Goal: Find specific page/section: Find specific page/section

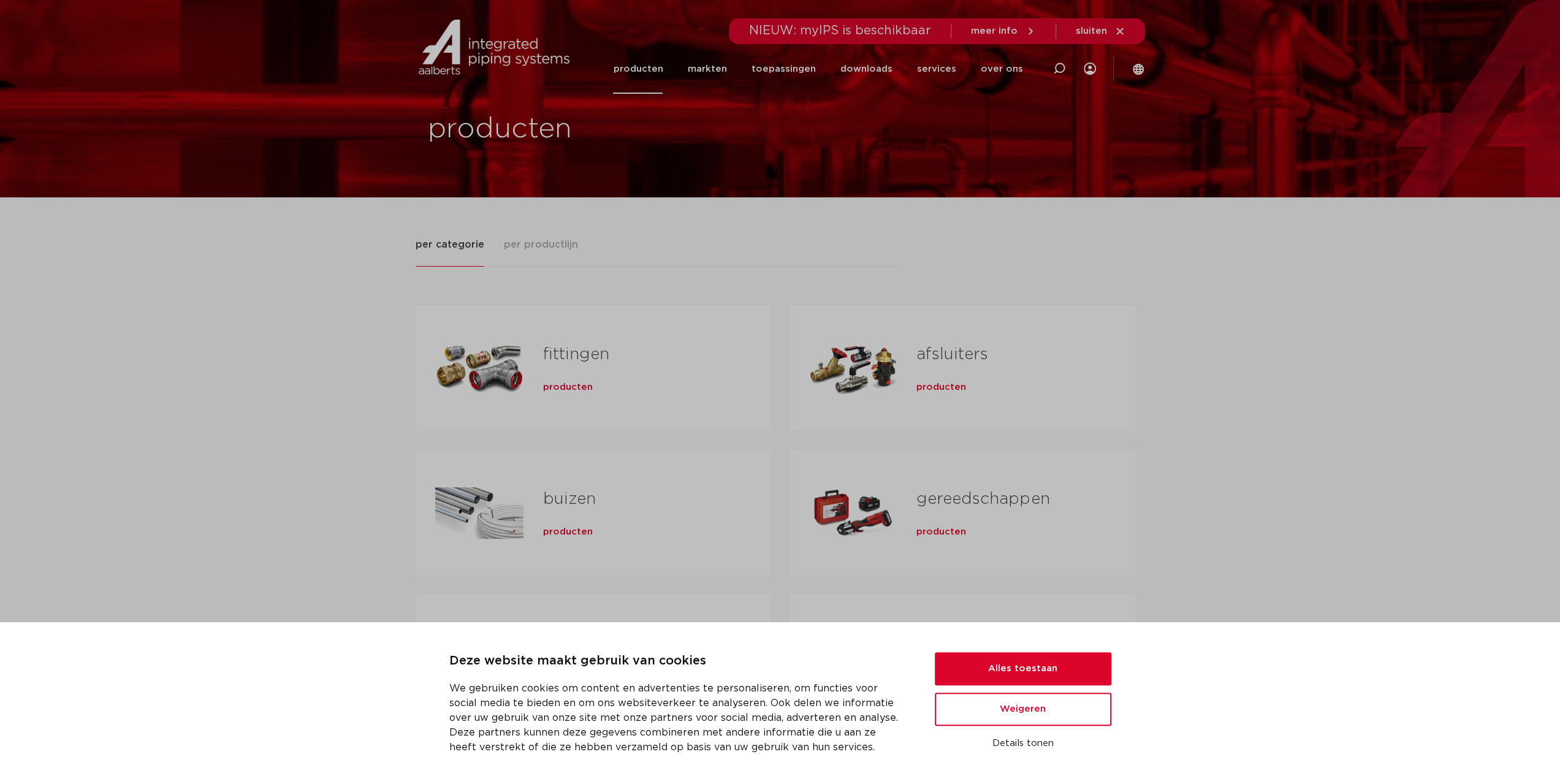
click at [571, 389] on span "producten" at bounding box center [568, 387] width 50 height 12
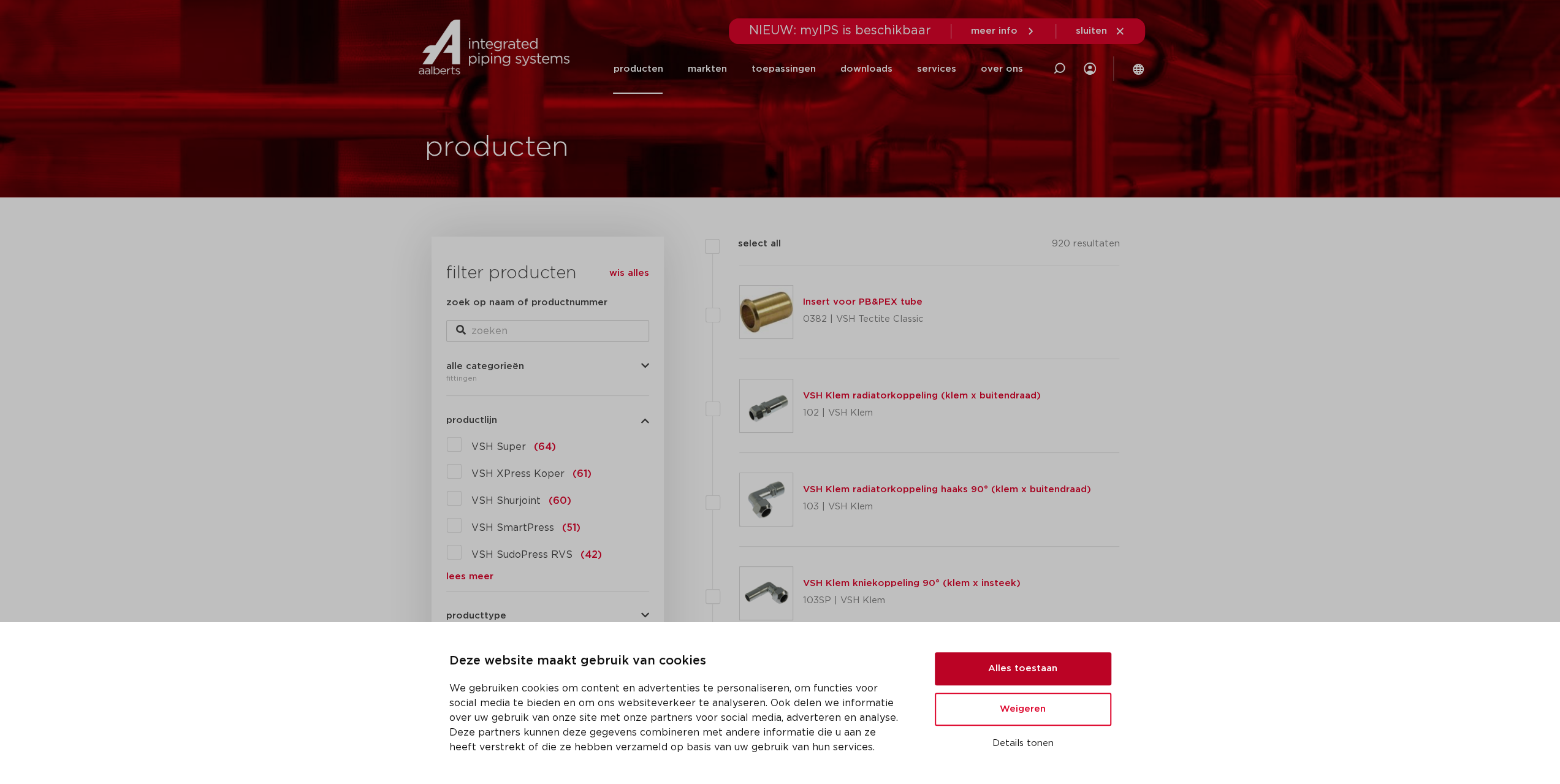
click at [1077, 665] on button "Alles toestaan" at bounding box center [1023, 669] width 177 height 33
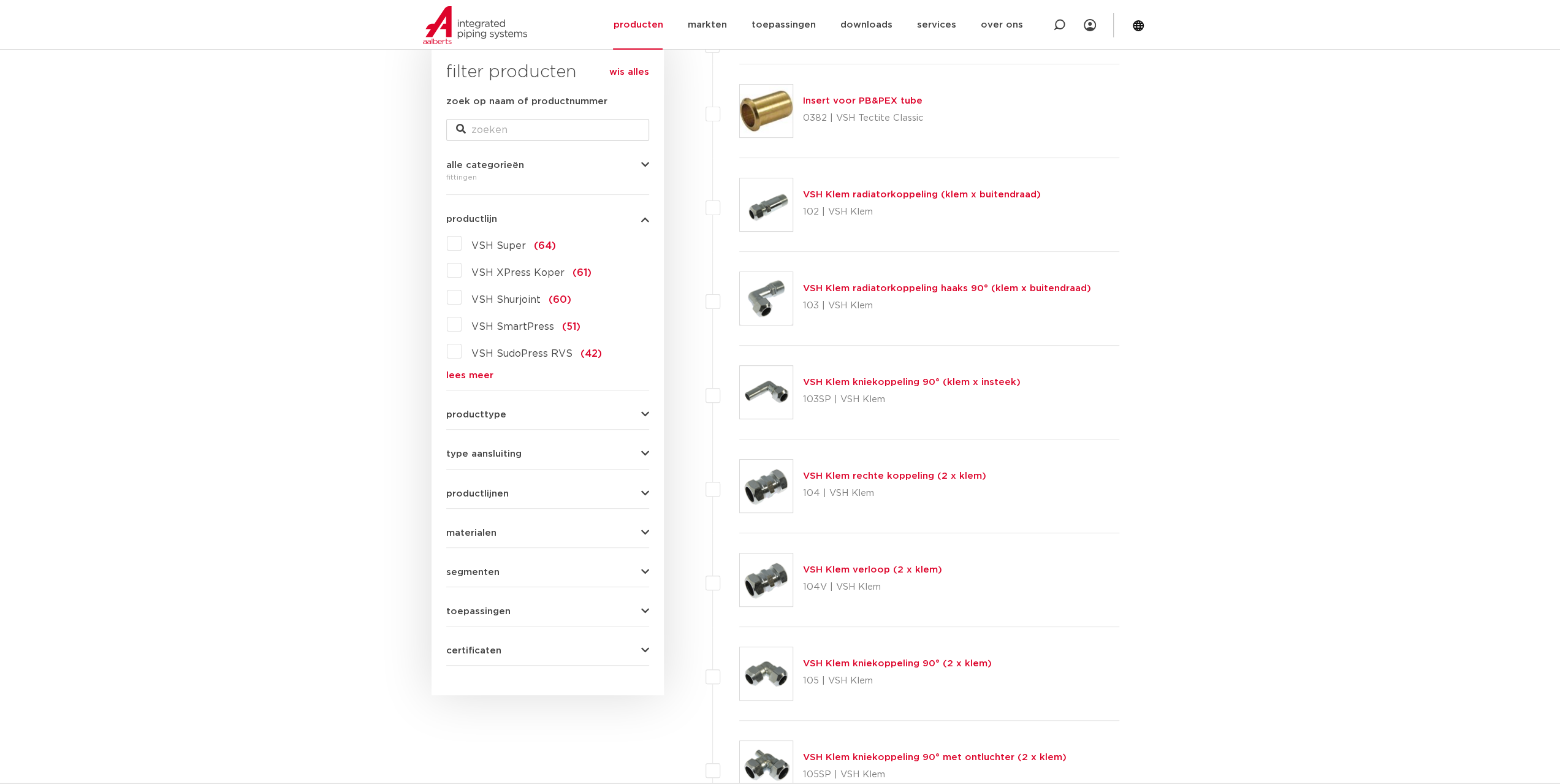
scroll to position [184, 0]
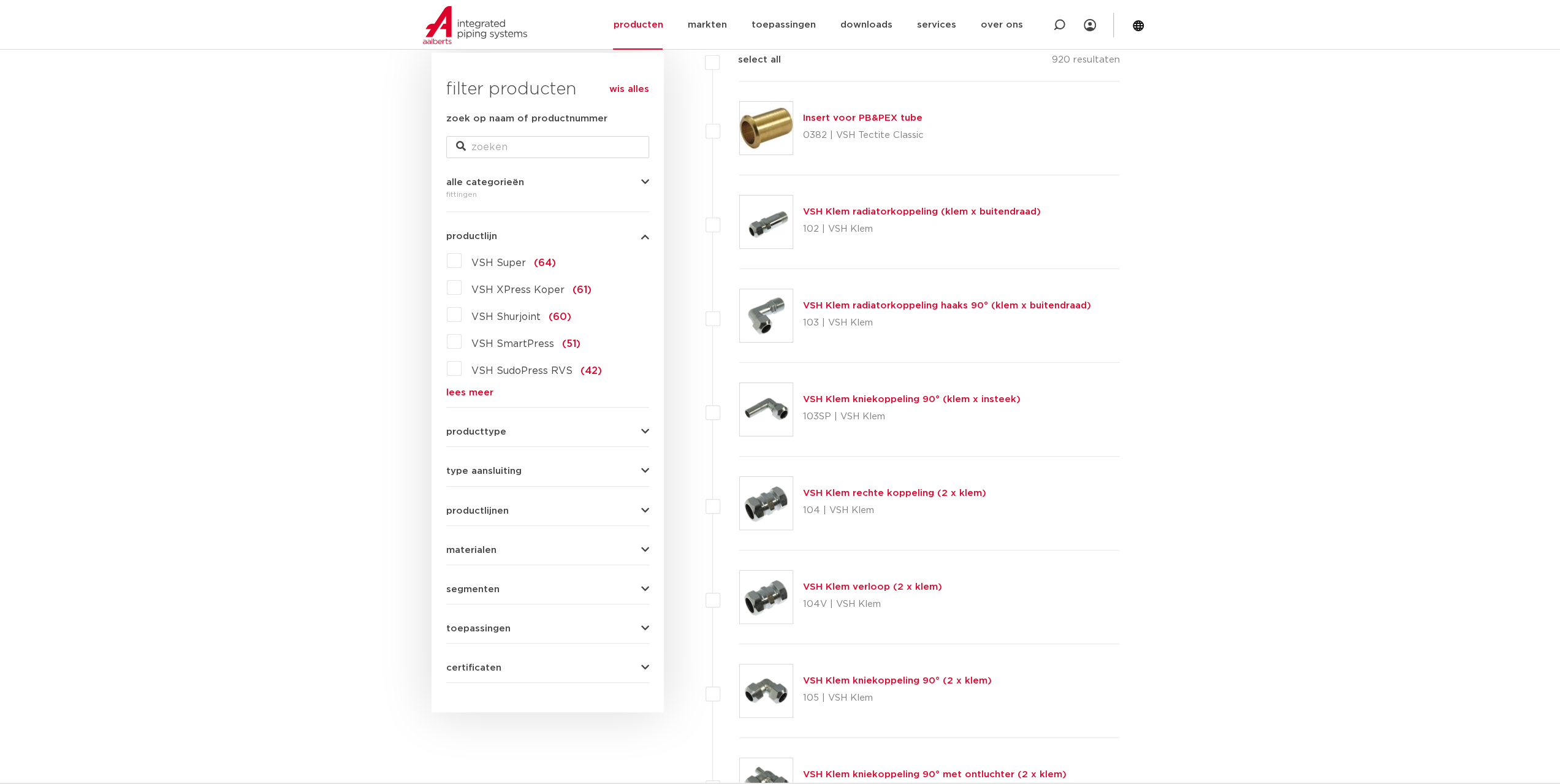
click at [504, 261] on span "VSH Super" at bounding box center [498, 262] width 54 height 9
click at [0, 0] on input "VSH Super (64)" at bounding box center [0, 0] width 0 height 0
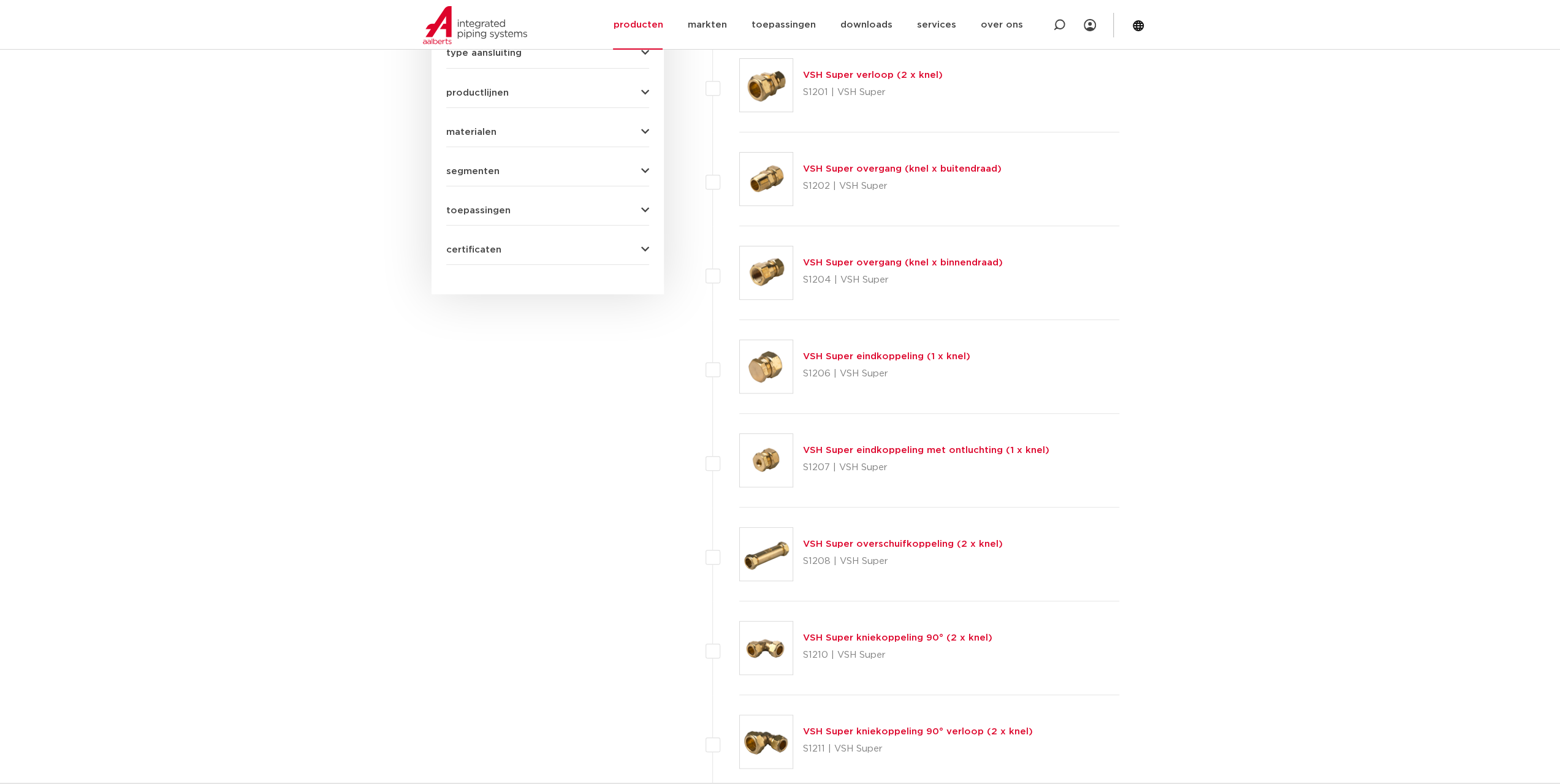
scroll to position [613, 0]
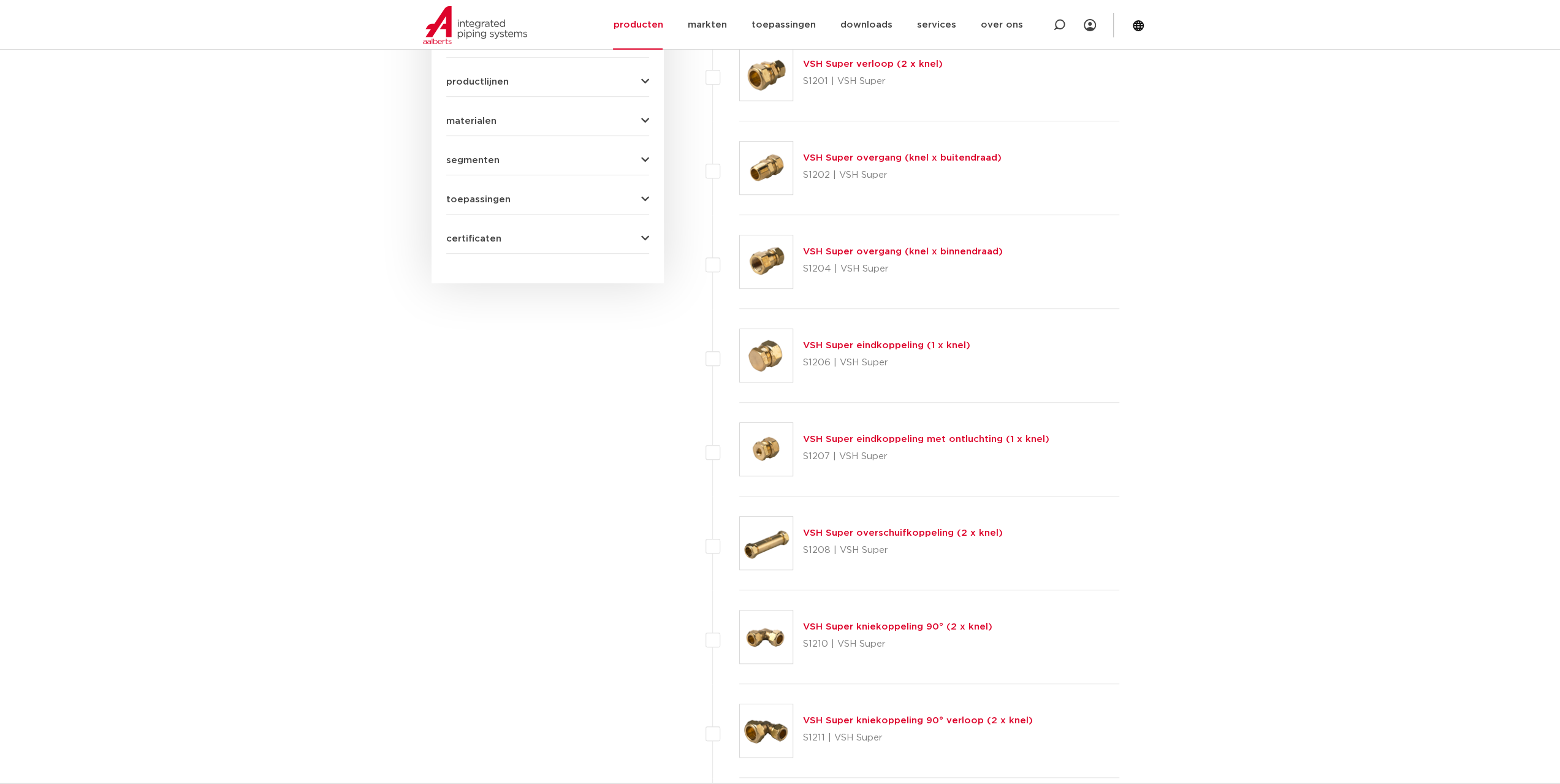
click at [912, 153] on link "VSH Super overgang (knel x buitendraad)" at bounding box center [902, 158] width 198 height 9
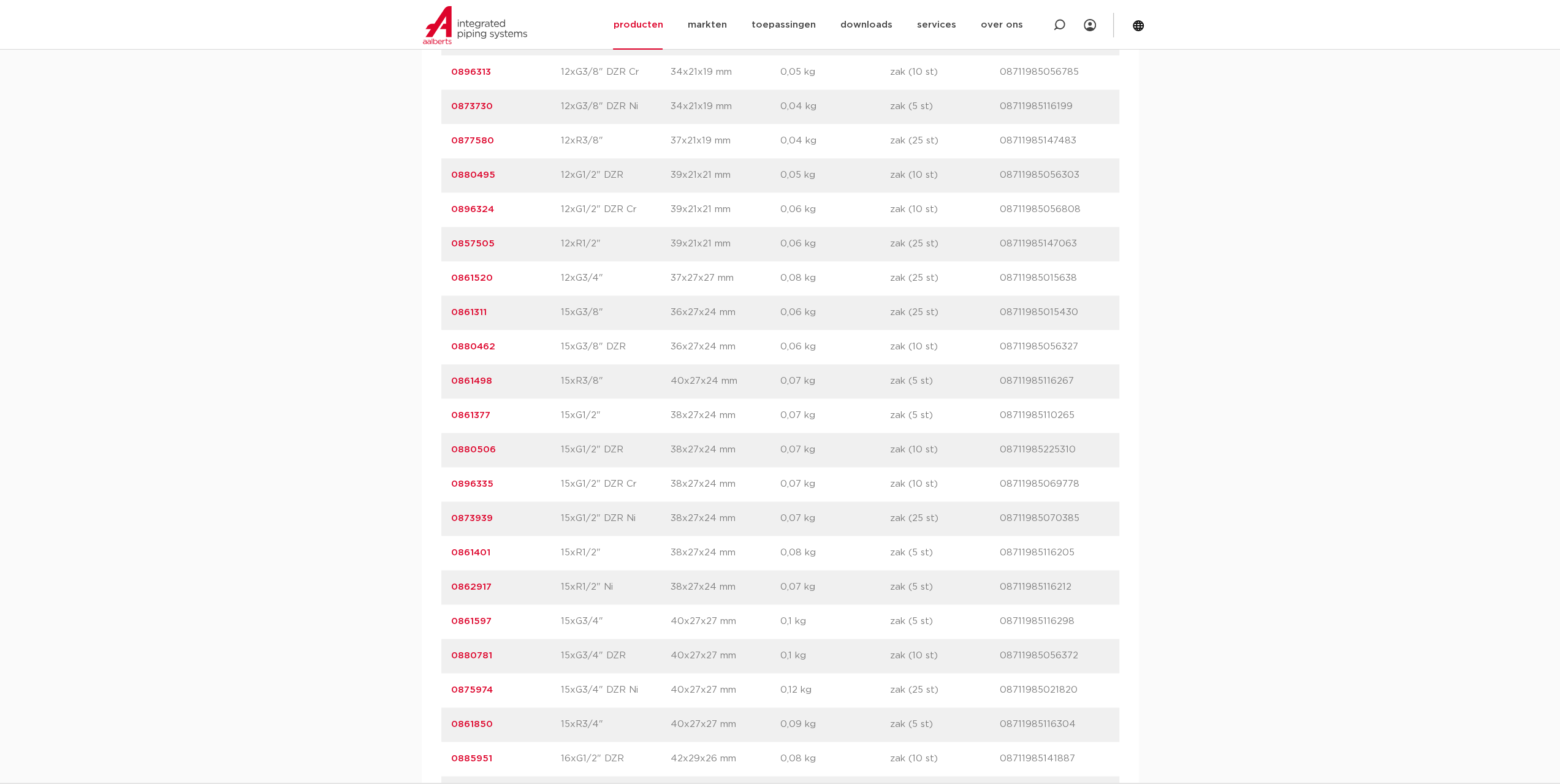
scroll to position [1409, 0]
